Goal: Information Seeking & Learning: Find specific fact

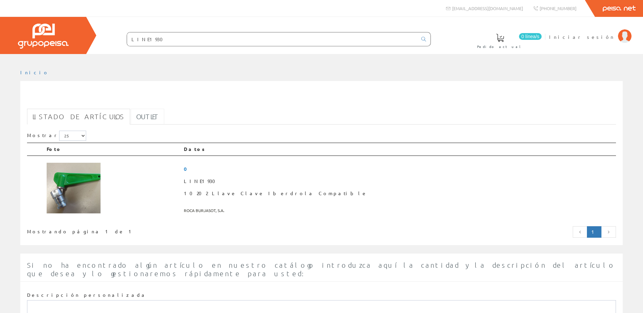
click at [133, 117] on link "Outlet" at bounding box center [147, 117] width 33 height 16
drag, startPoint x: 359, startPoint y: 193, endPoint x: 274, endPoint y: 194, distance: 85.5
click at [274, 194] on td "0 LINE1930 10202 Llave Clave Iberdrola Compatible ROCA BURJASOT, S.A." at bounding box center [398, 188] width 435 height 64
